Goal: Task Accomplishment & Management: Complete application form

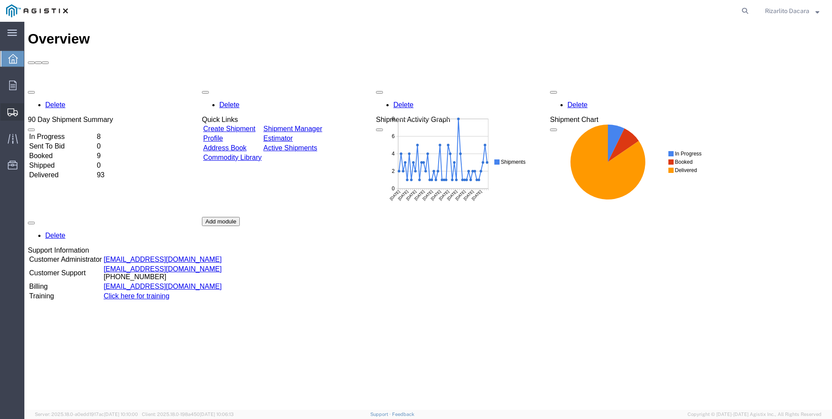
click at [0, 0] on span "Create Shipment" at bounding box center [0, 0] width 0 height 0
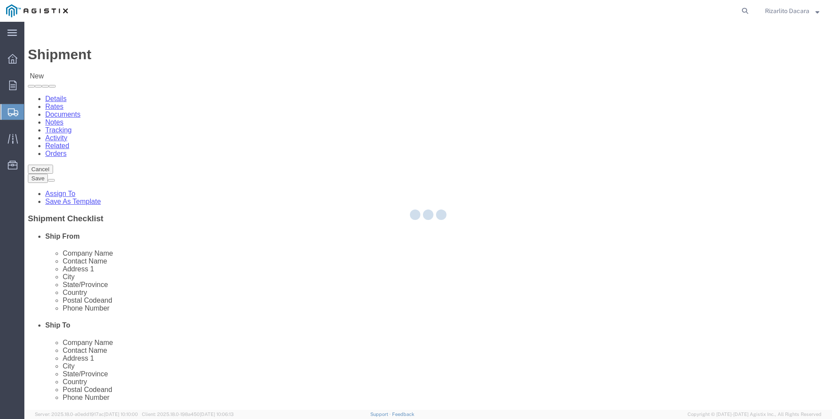
select select
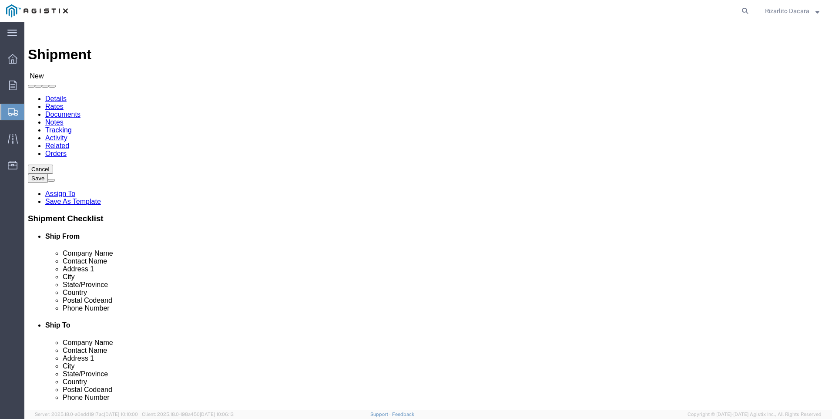
click div "Customer Information Account Select MRC Global ([PERSON_NAME] Corp) PG&E Locati…"
click select "Select MRC Global ([PERSON_NAME] Corp) PG&E"
select select "9596"
click select "Select MRC Global ([PERSON_NAME] Corp) PG&E"
select select
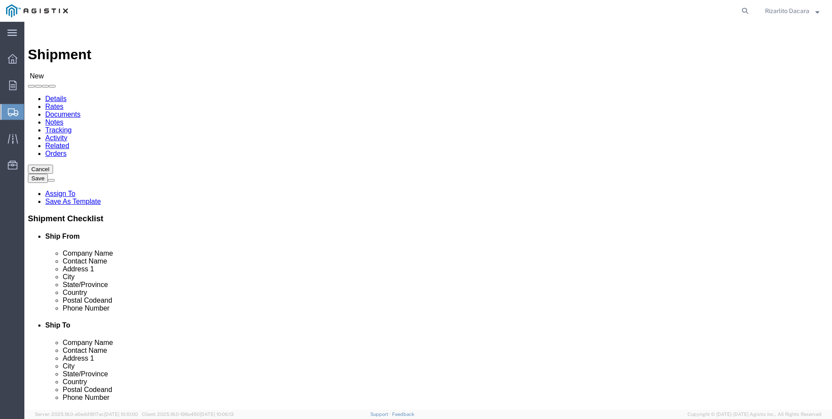
select select
click div "Account Select MRC Global ([PERSON_NAME] Corp) PG&E Location Select All Others …"
select select "MYPROFILE"
select select "CA"
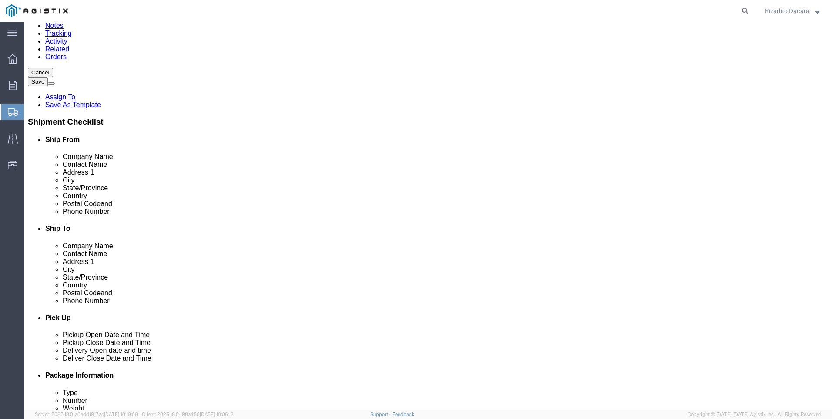
scroll to position [174, 0]
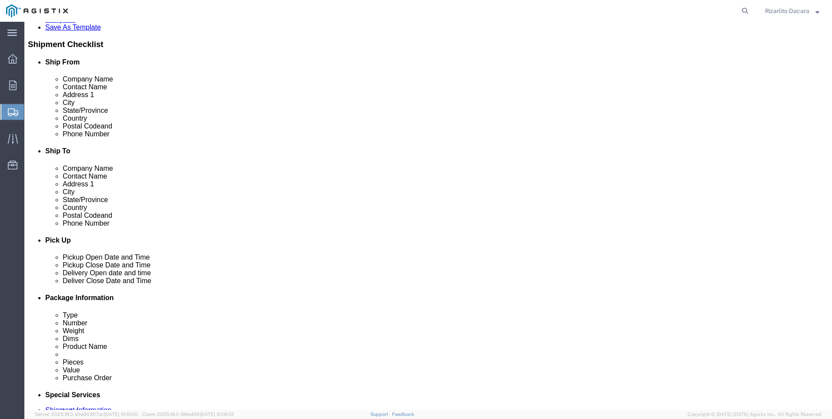
click input "text"
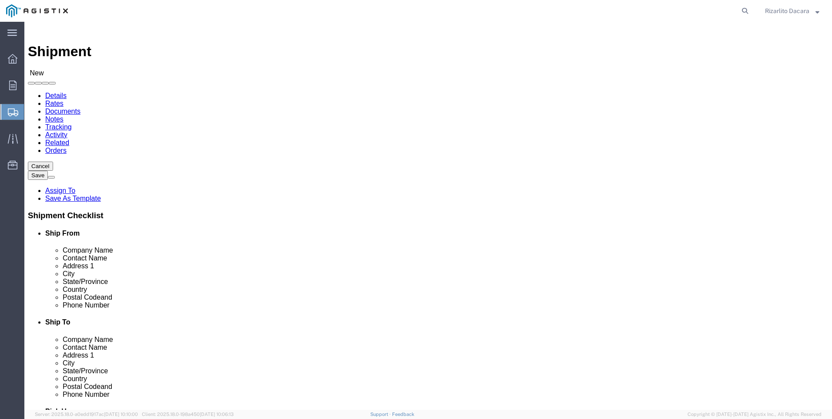
scroll to position [0, 0]
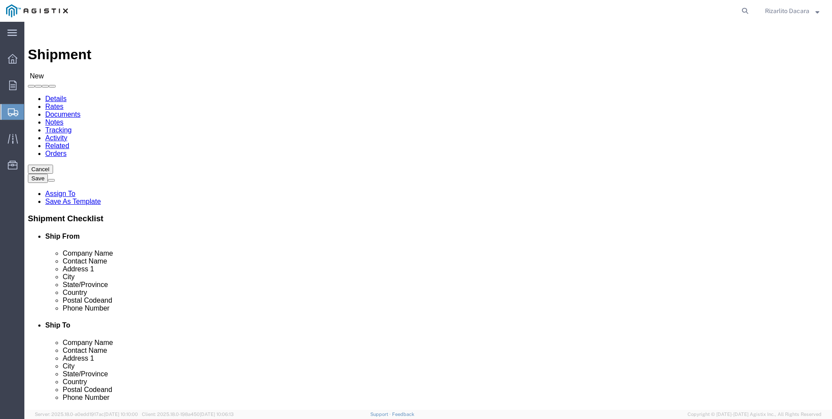
type input "6613916217"
click select "Select All Others [GEOGRAPHIC_DATA] [GEOGRAPHIC_DATA] [GEOGRAPHIC_DATA] [GEOGRA…"
select select "23082"
click select "Select All Others [GEOGRAPHIC_DATA] [GEOGRAPHIC_DATA] [GEOGRAPHIC_DATA] [GEOGRA…"
click input "text"
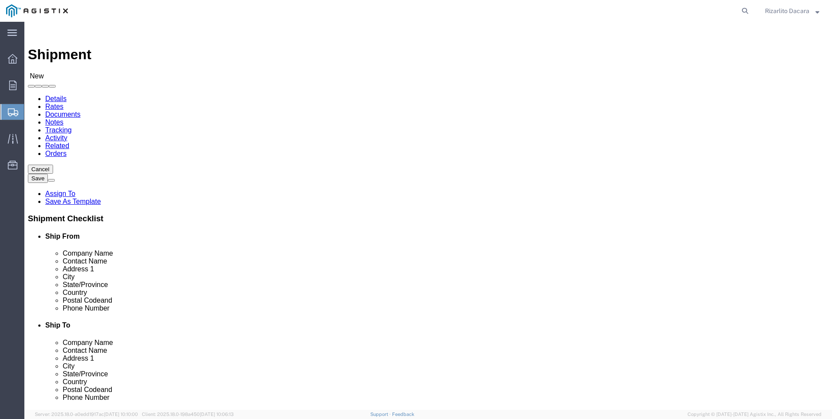
type input "fres"
click p "- PG&E - ([PERSON_NAME]) [STREET_ADDRESS]"
select select "CA"
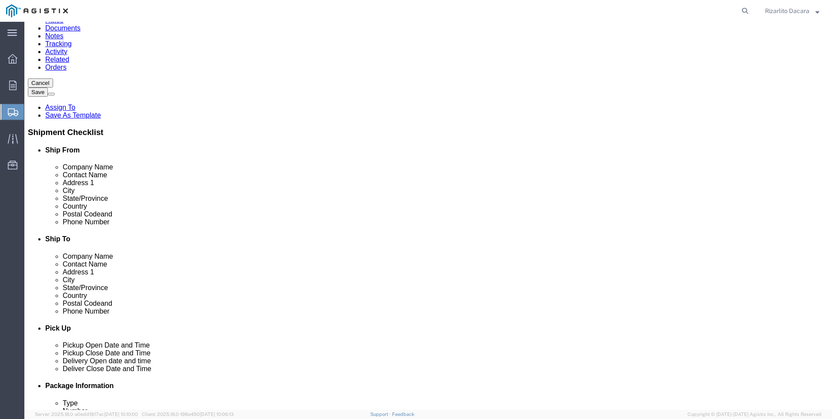
scroll to position [44, 0]
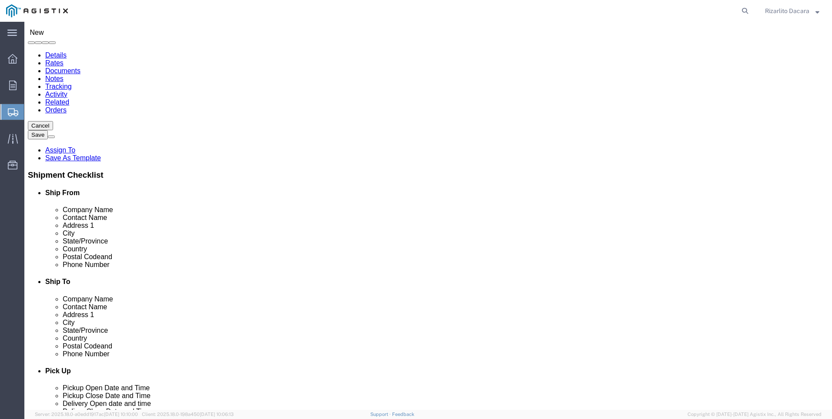
type input "[GEOGRAPHIC_DATA]"
click input "text"
type input "R"
type input "[PERSON_NAME]"
click input "text"
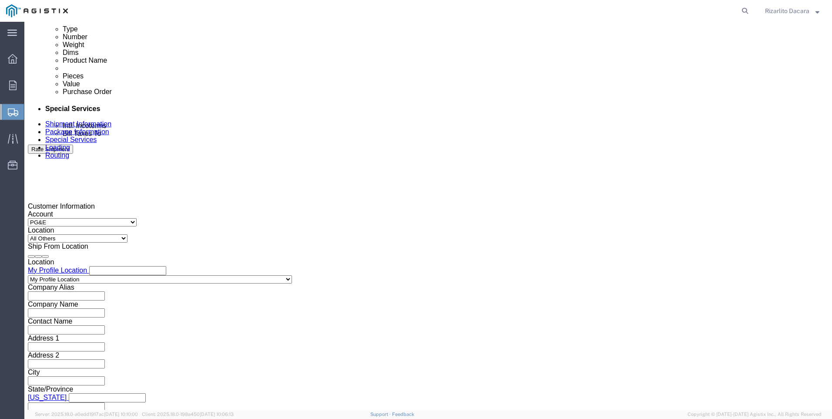
scroll to position [566, 0]
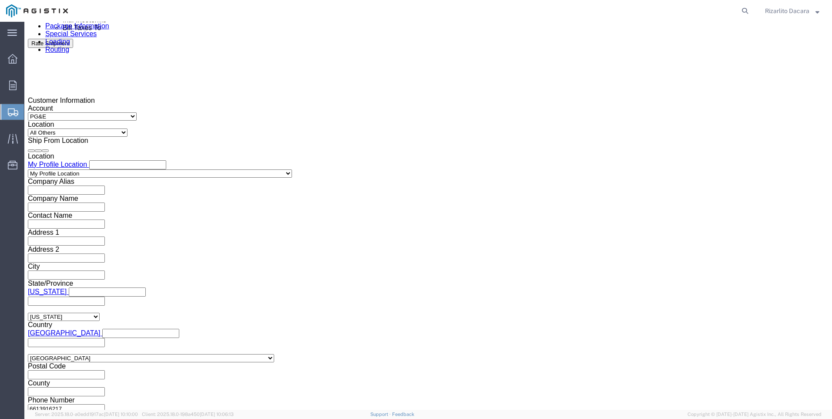
type input "[PHONE_NUMBER]"
click div "[DATE] 12:00 PM"
type input "1:00 PM"
click button "Apply"
click div "[DATE] 2:00 PM"
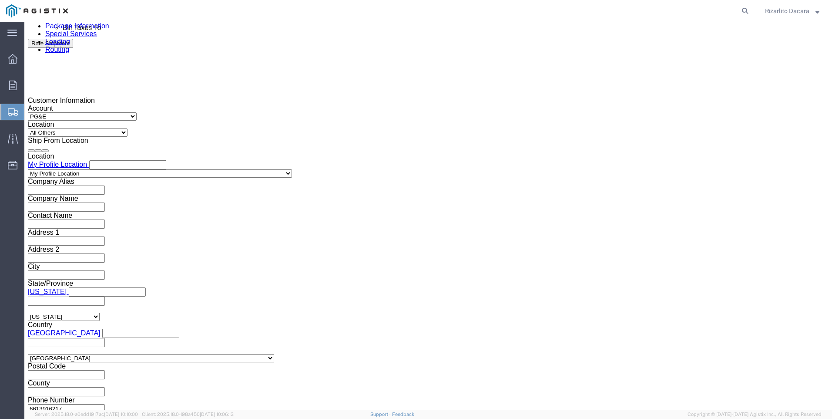
type input "3:00 PM"
click button "Apply"
click div
click input "4:00 PM"
type input "7:00 AM"
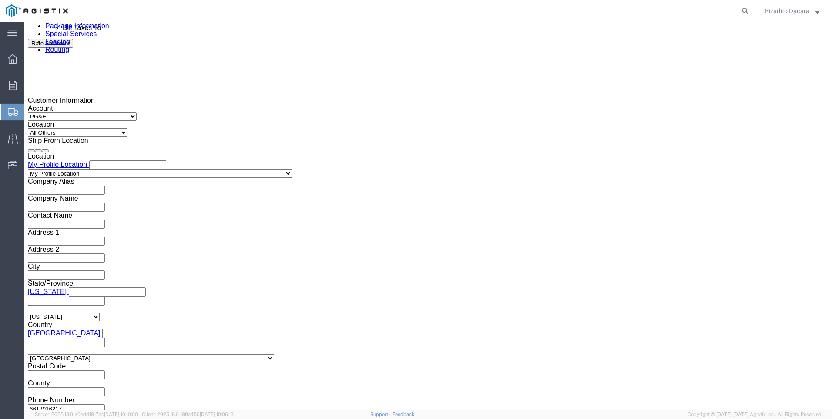
click button "Apply"
click div
type input "10:00 AM"
click button "Apply"
click input "text"
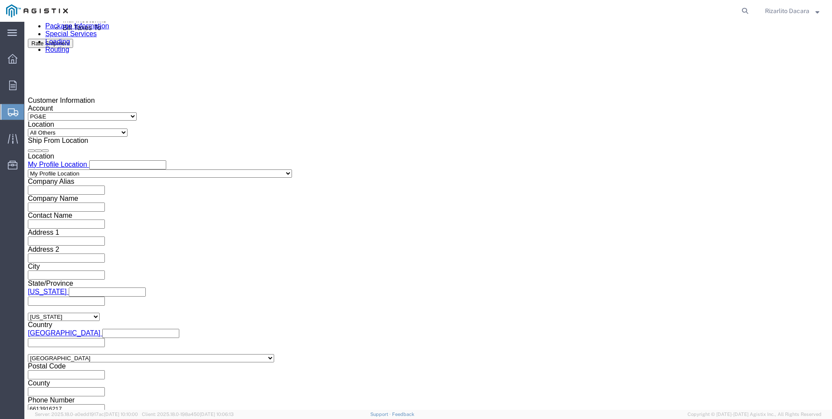
type input "3501417314"
click select "Select Account Type Activity ID Airline Appointment Number ASN Batch Request # …"
select select "SALEORDR"
click select "Select Account Type Activity ID Airline Appointment Number ASN Batch Request # …"
click input "text"
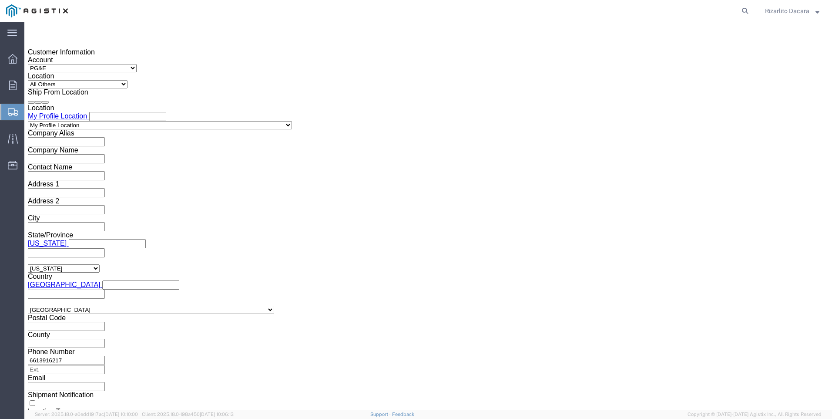
scroll to position [615, 0]
type input "100000040772"
click button "Continue"
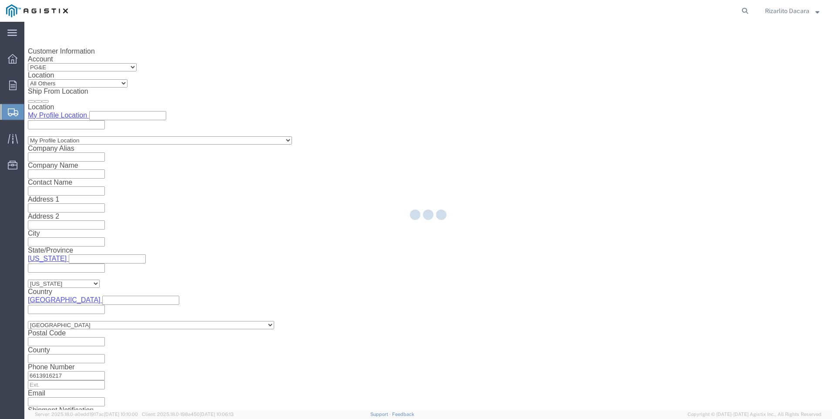
select select "21483"
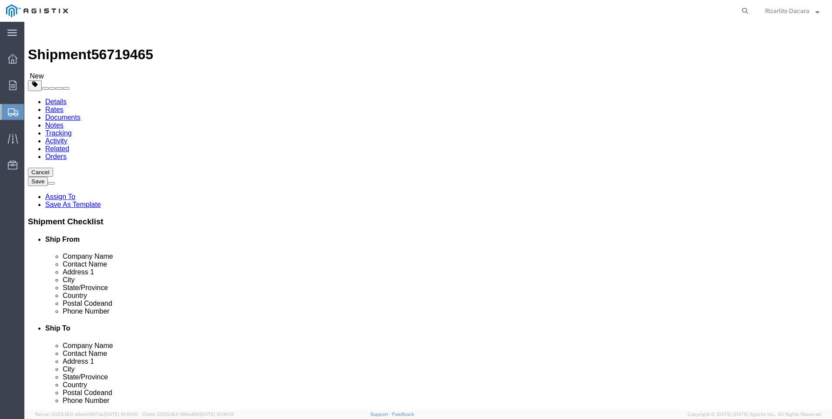
click select "Select Bulk Bundle(s) Cardboard Box(es) Carton(s) Crate(s) Drum(s) (Fiberboard)…"
select select "YRPK"
click select "Select Bulk Bundle(s) Cardboard Box(es) Carton(s) Crate(s) Drum(s) (Fiberboard)…"
click input "text"
type input "252"
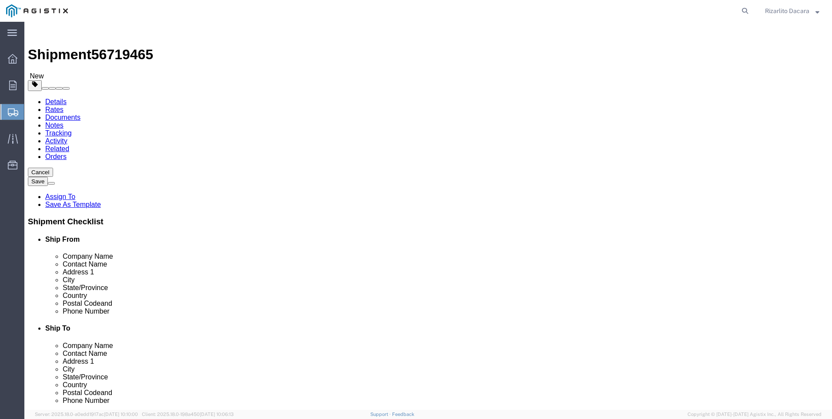
type input "2"
click input "0.00"
type input "0"
type input "22"
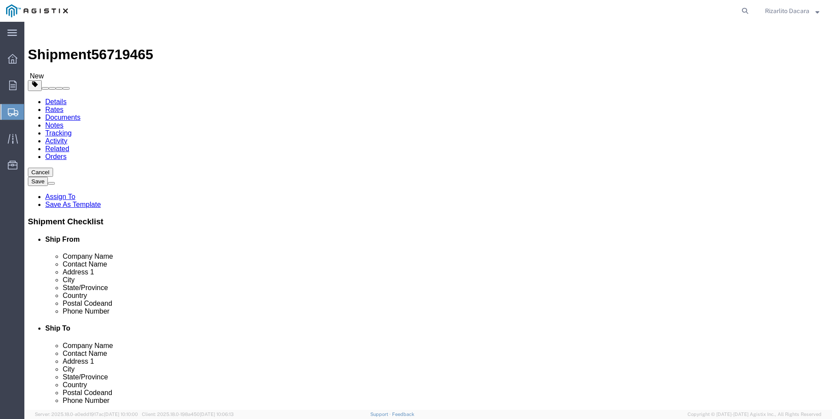
click span
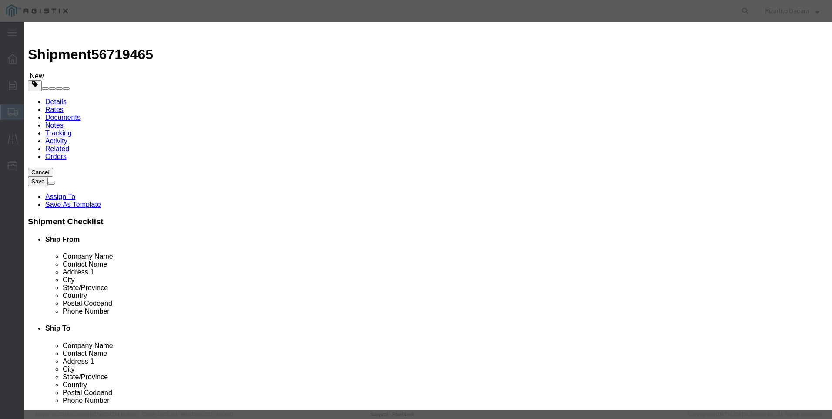
click input "text"
type input "3/8 .028 br anneal 316/316 ss smls tubing"
click input "0"
type input "10"
click input "text"
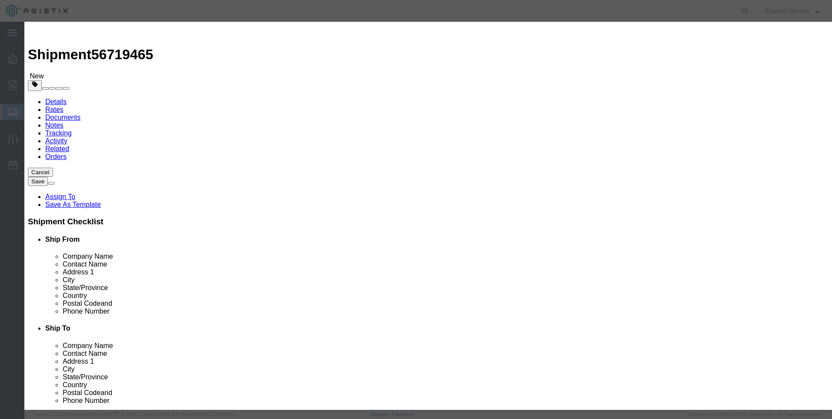
type input "7"
type input "4,811.91"
click select "Select 50 55 60 65 70 85 92.5 100 125 175 250 300 400"
select select "60"
click select "Select 50 55 60 65 70 85 92.5 100 125 175 250 300 400"
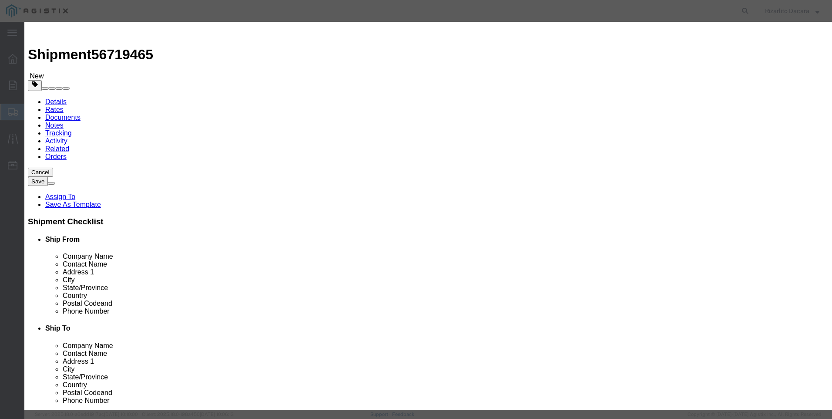
click button "Save & Close"
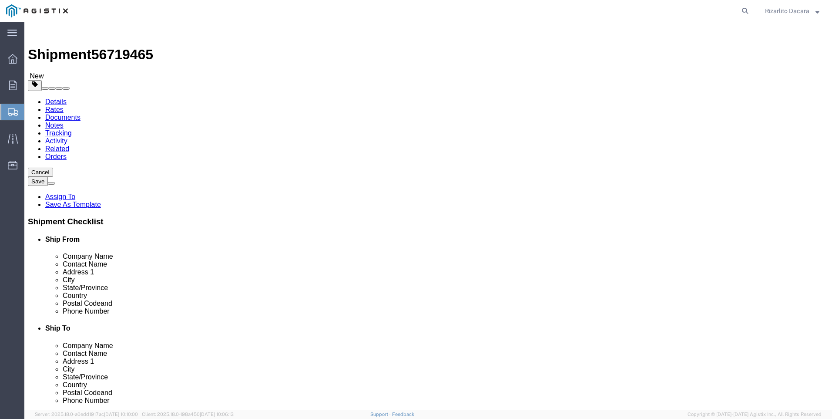
click button "Rate Shipment"
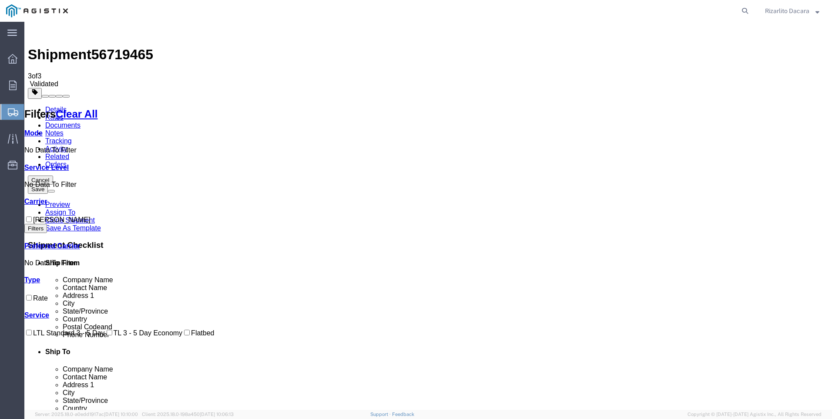
checkbox input "true"
